Goal: Information Seeking & Learning: Check status

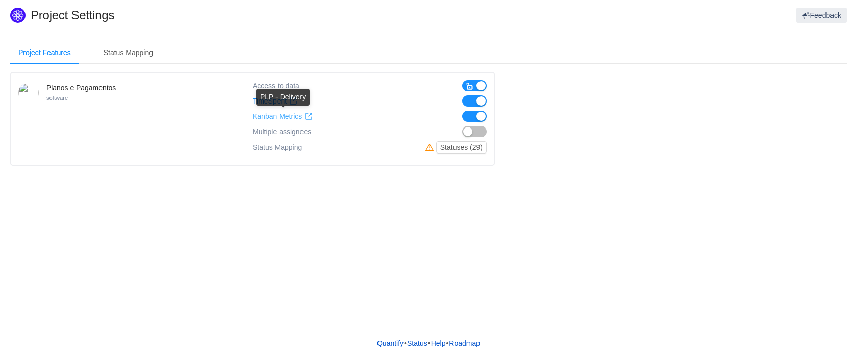
click at [282, 118] on span "Kanban Metrics" at bounding box center [277, 116] width 49 height 9
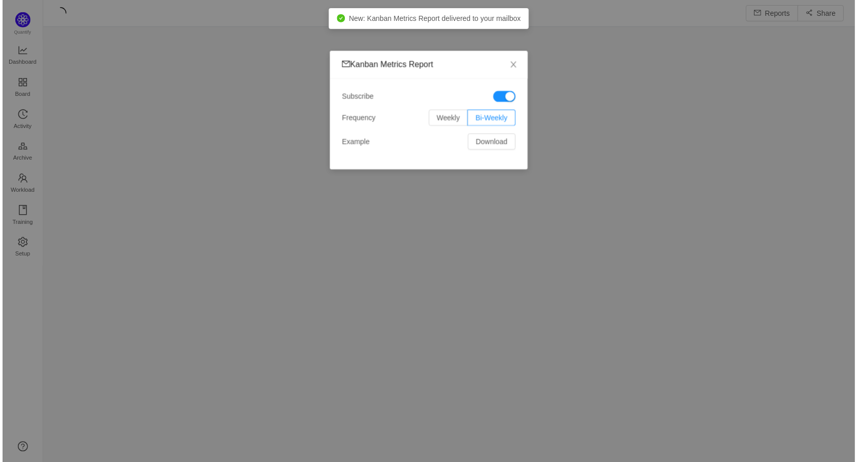
scroll to position [449, 793]
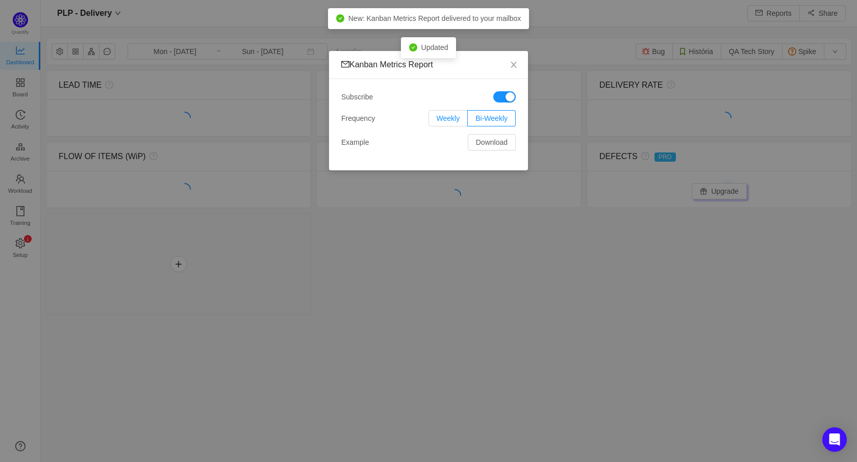
scroll to position [447, 793]
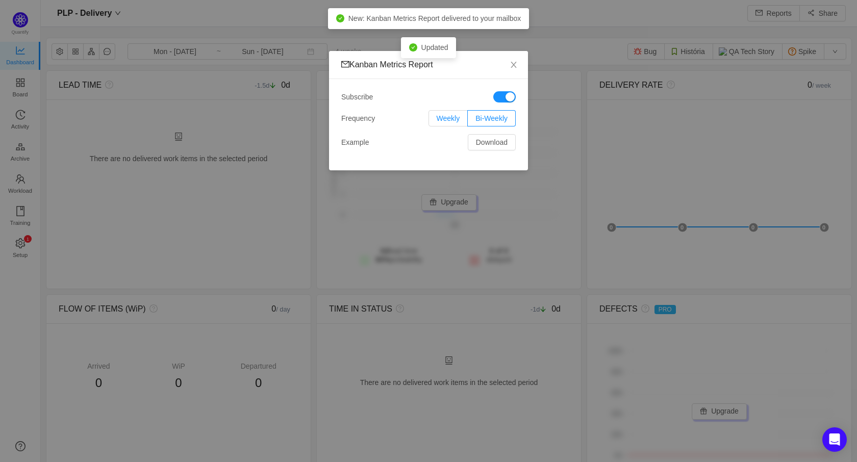
click at [449, 117] on span "Weekly" at bounding box center [448, 118] width 23 height 8
click at [437, 121] on input "Weekly" at bounding box center [437, 121] width 0 height 0
click at [513, 64] on icon "icon: close" at bounding box center [514, 65] width 6 height 6
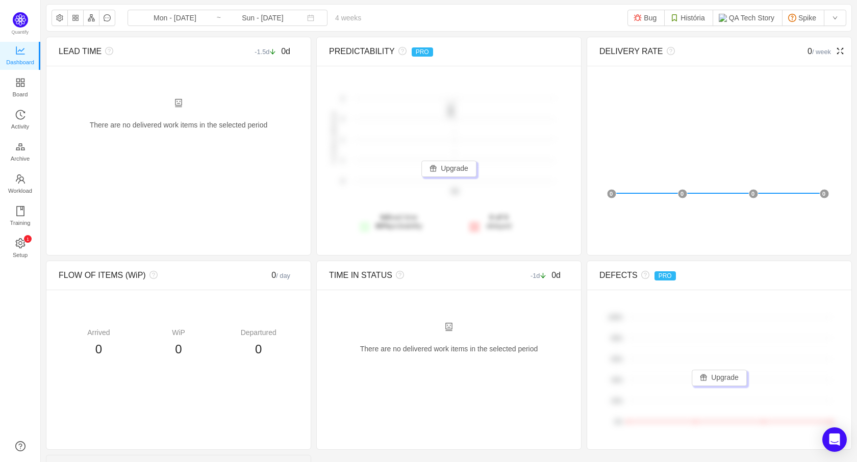
scroll to position [0, 0]
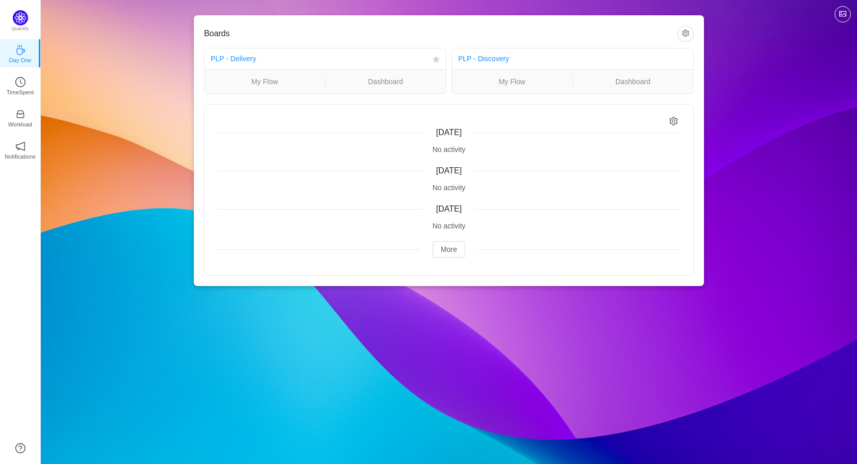
click at [331, 61] on div "PLP - Delivery" at bounding box center [320, 58] width 218 height 19
click at [221, 62] on link "PLP - Delivery" at bounding box center [233, 59] width 45 height 8
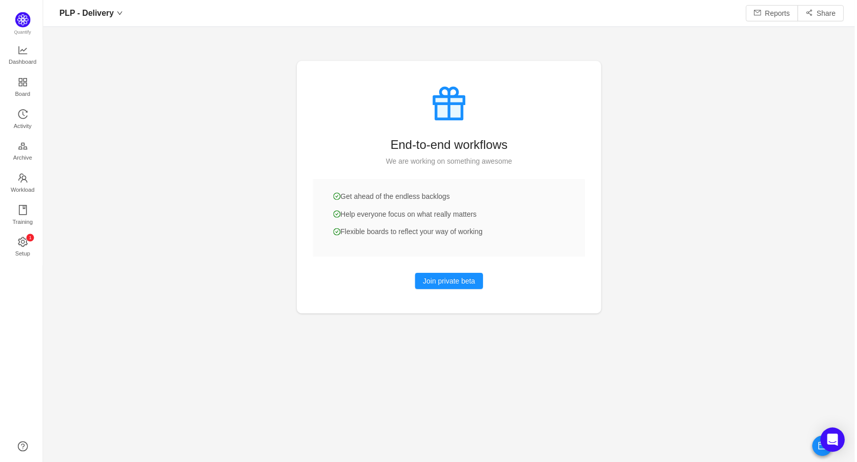
scroll to position [447, 793]
